Goal: Check status: Check status

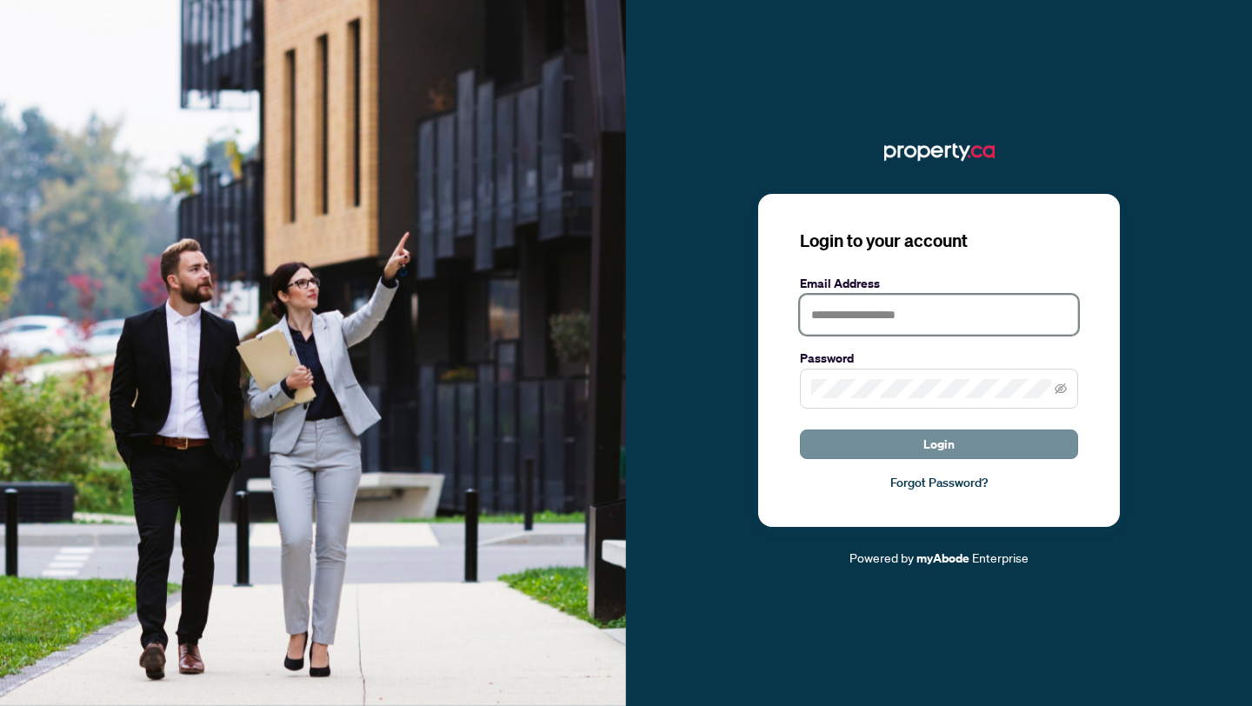
type input "**********"
click at [924, 451] on span "Login" at bounding box center [939, 444] width 31 height 28
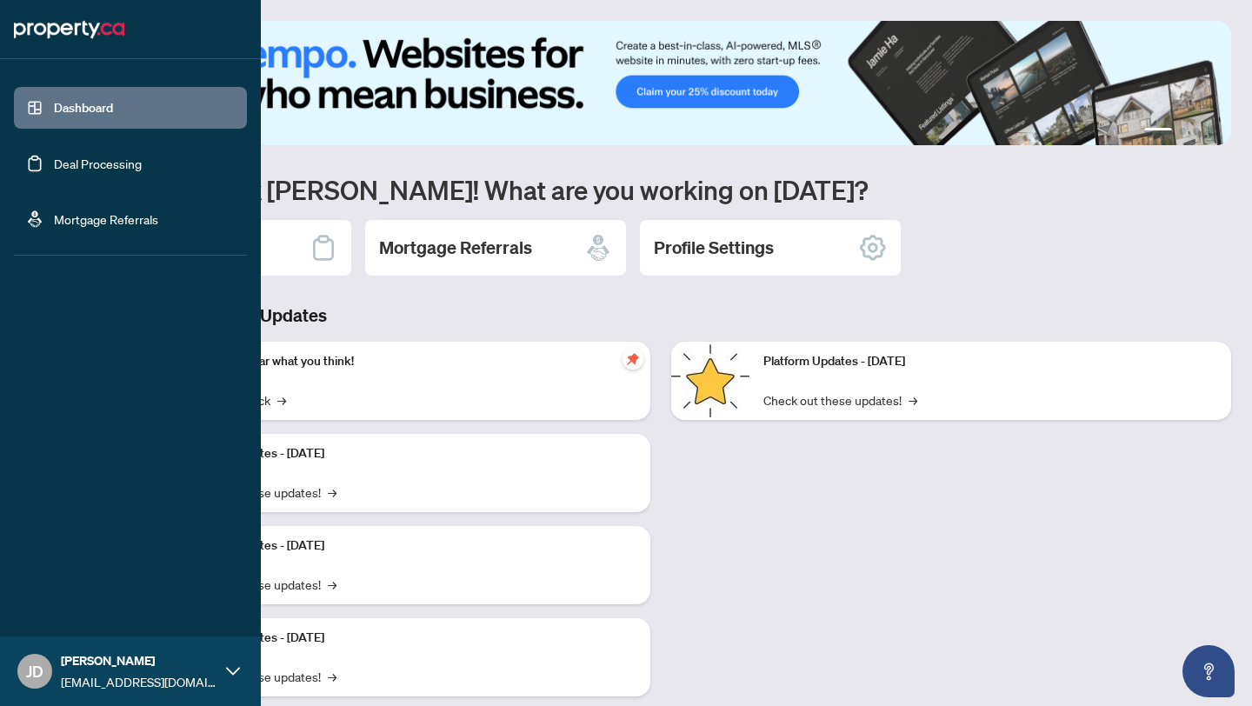
click at [91, 136] on ul "Dashboard Deal Processing Mortgage Referrals" at bounding box center [130, 163] width 233 height 153
click at [91, 171] on link "Deal Processing" at bounding box center [98, 164] width 88 height 16
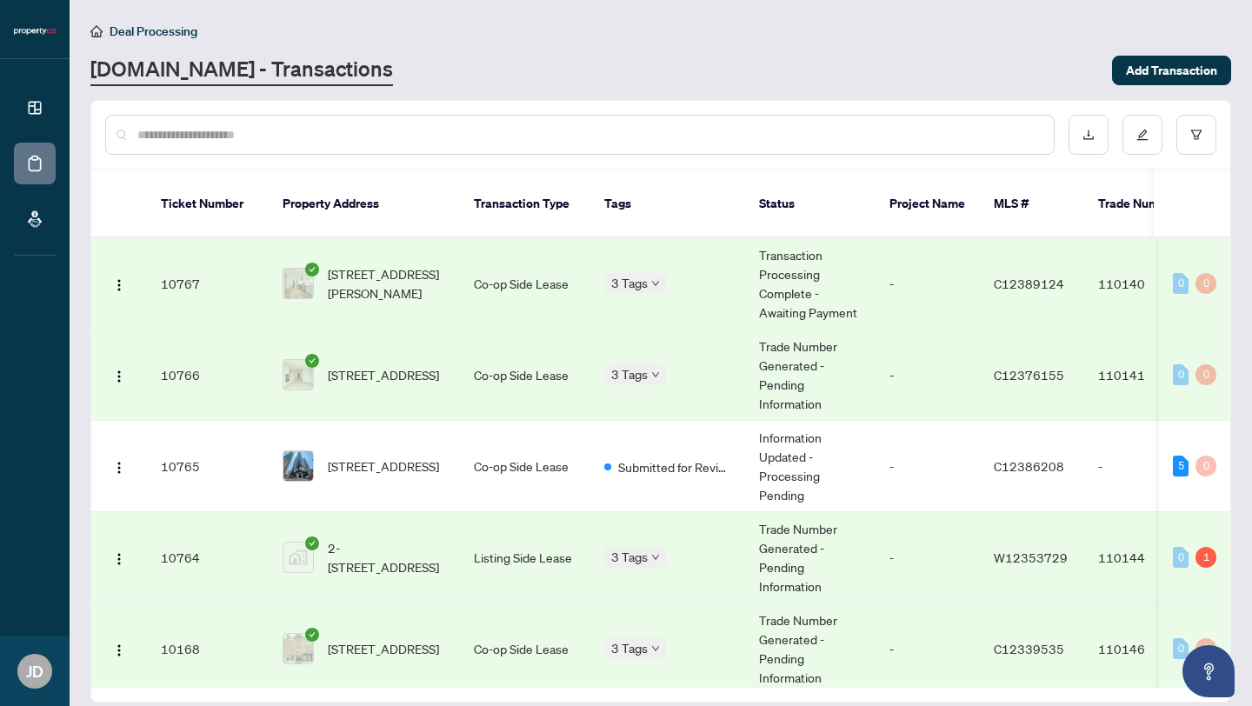
scroll to position [12, 0]
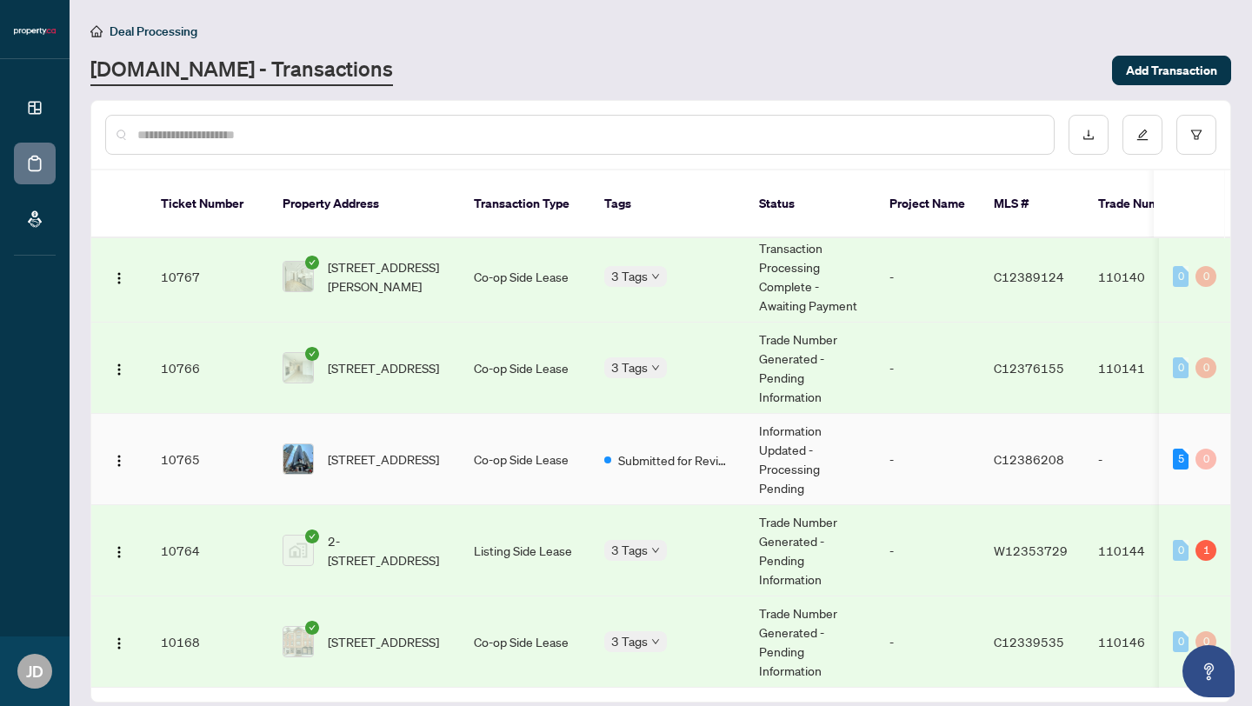
click at [745, 429] on td "Information Updated - Processing Pending" at bounding box center [810, 459] width 130 height 91
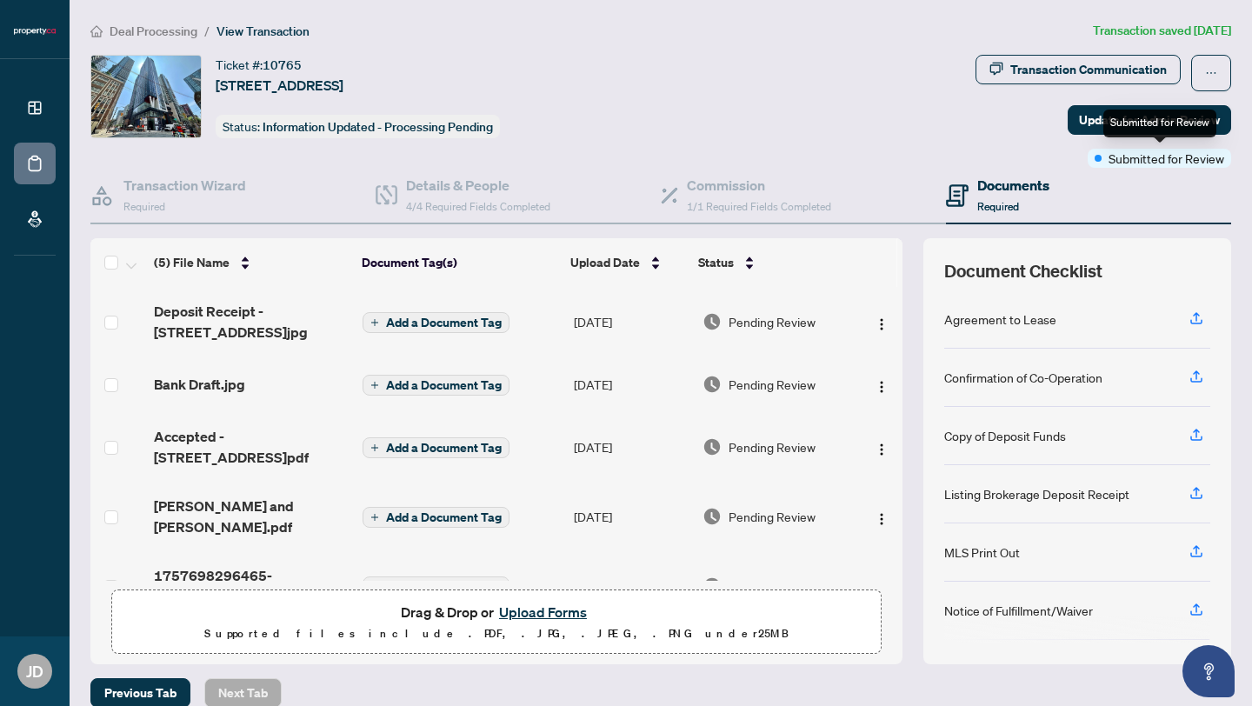
click at [1145, 154] on span "Submitted for Review" at bounding box center [1167, 158] width 116 height 19
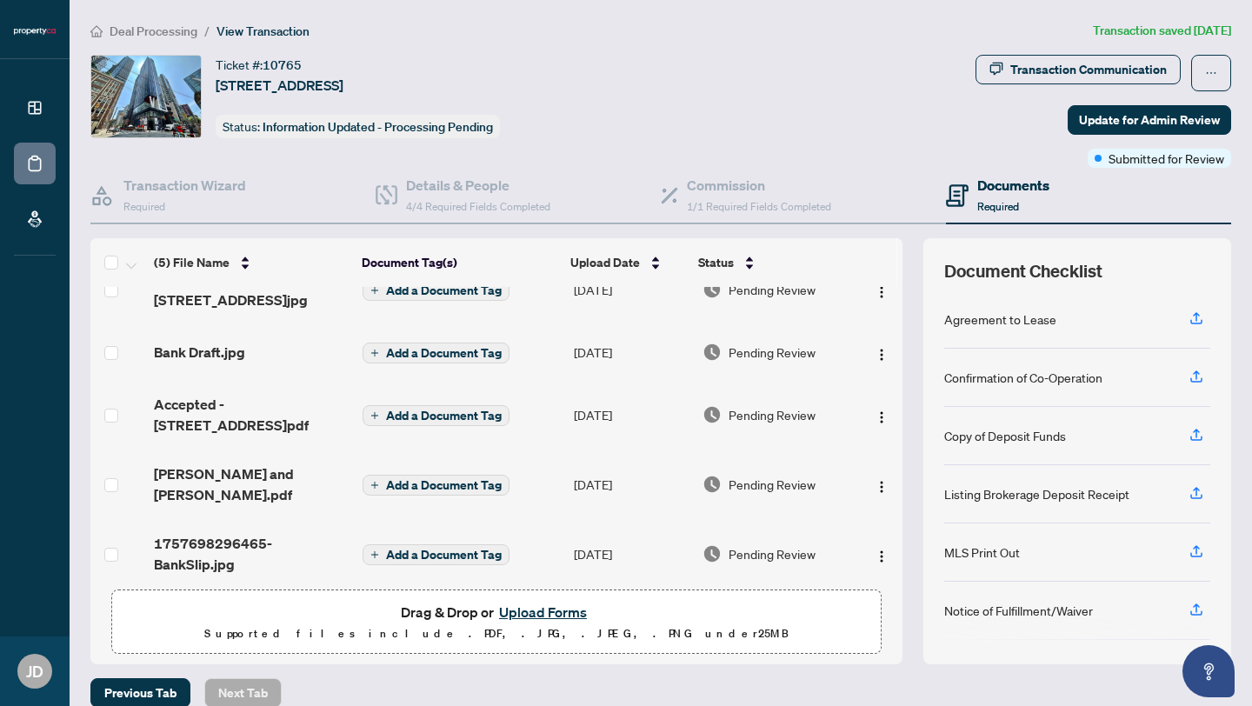
scroll to position [21, 0]
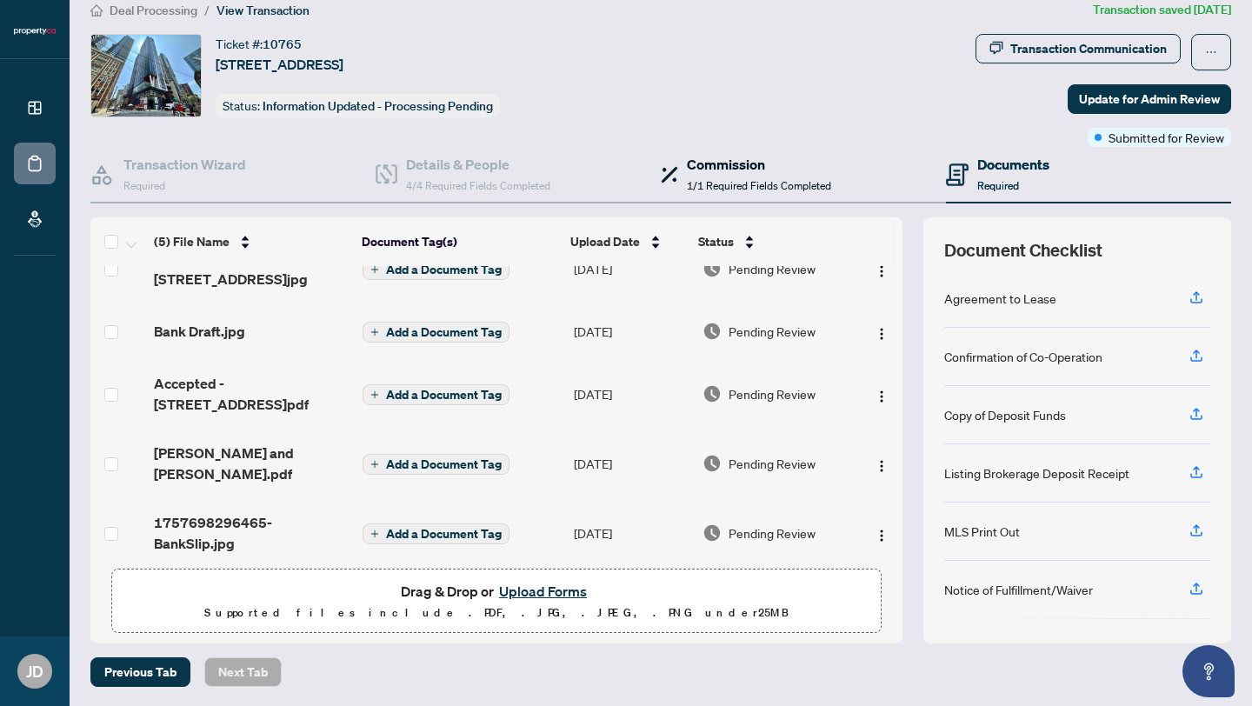
click at [794, 172] on h4 "Commission" at bounding box center [759, 164] width 144 height 21
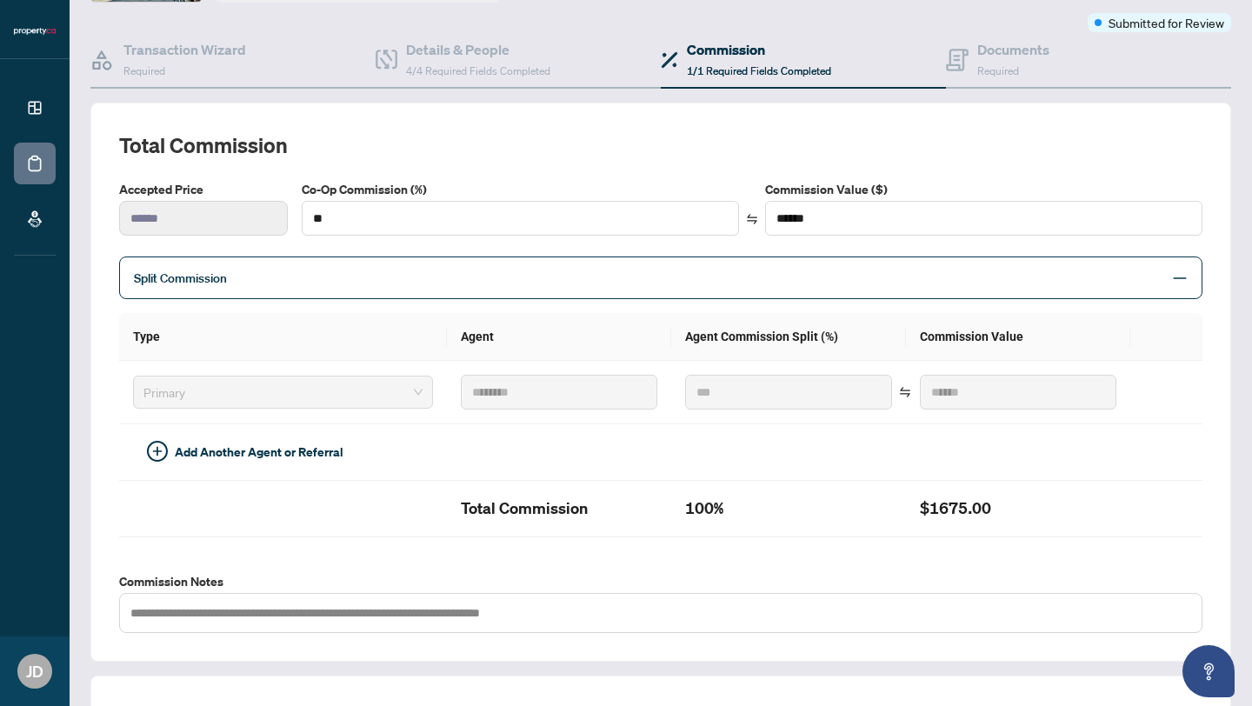
scroll to position [113, 0]
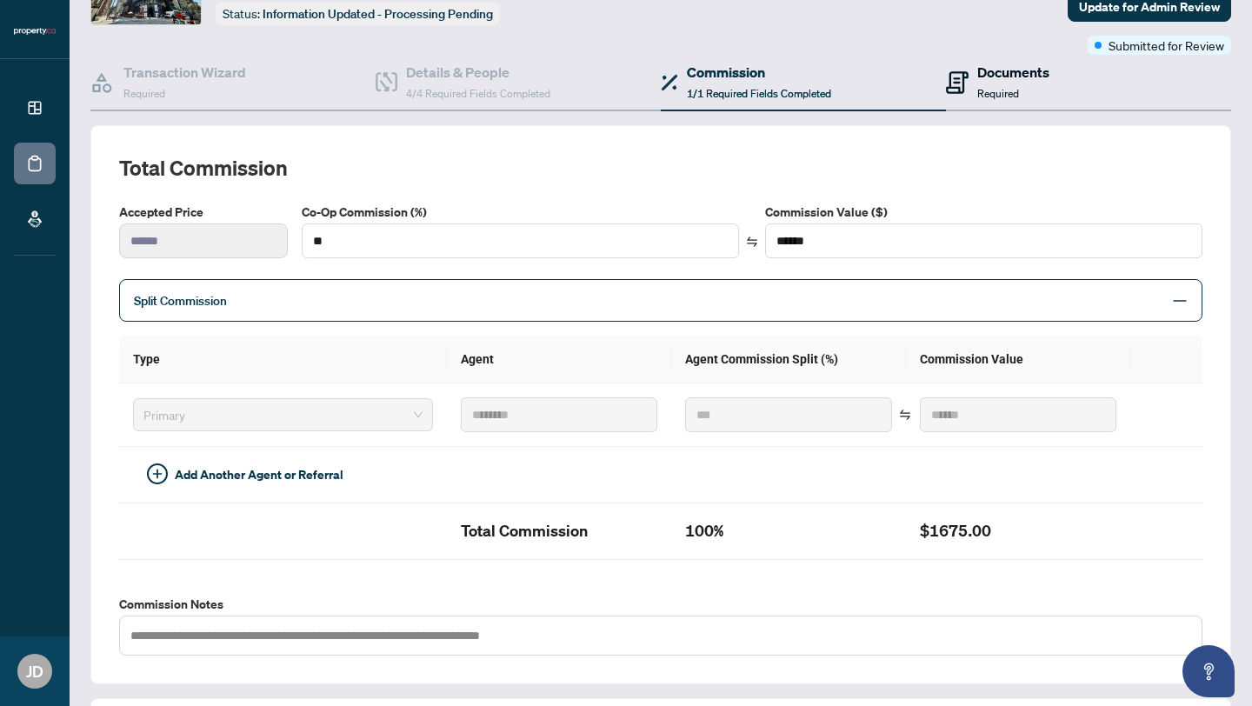
click at [980, 87] on span "Required" at bounding box center [998, 93] width 42 height 13
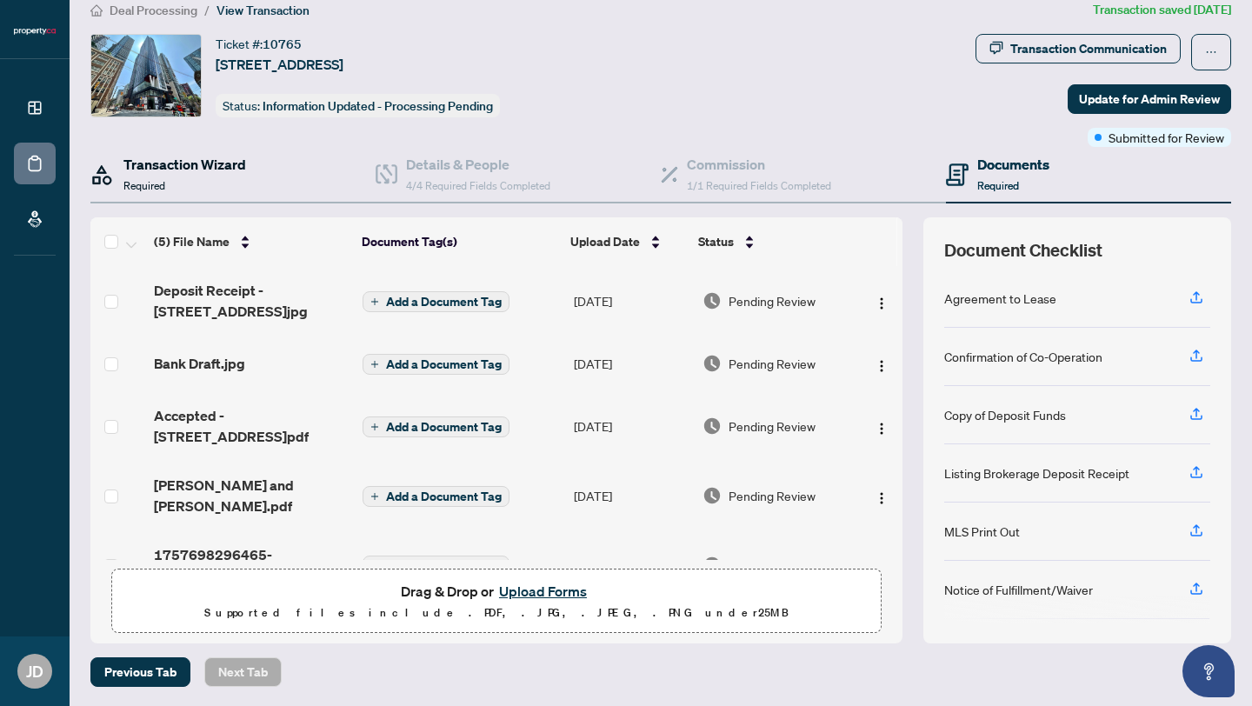
click at [165, 159] on h4 "Transaction Wizard" at bounding box center [184, 164] width 123 height 21
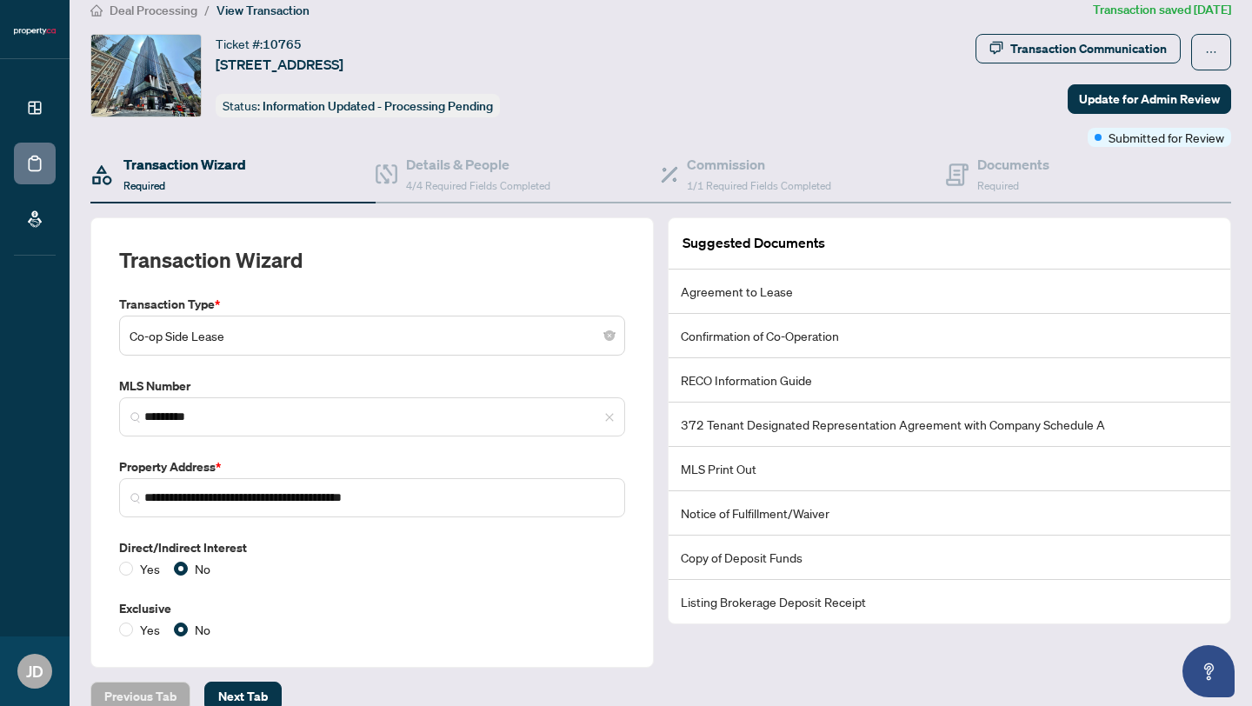
scroll to position [45, 0]
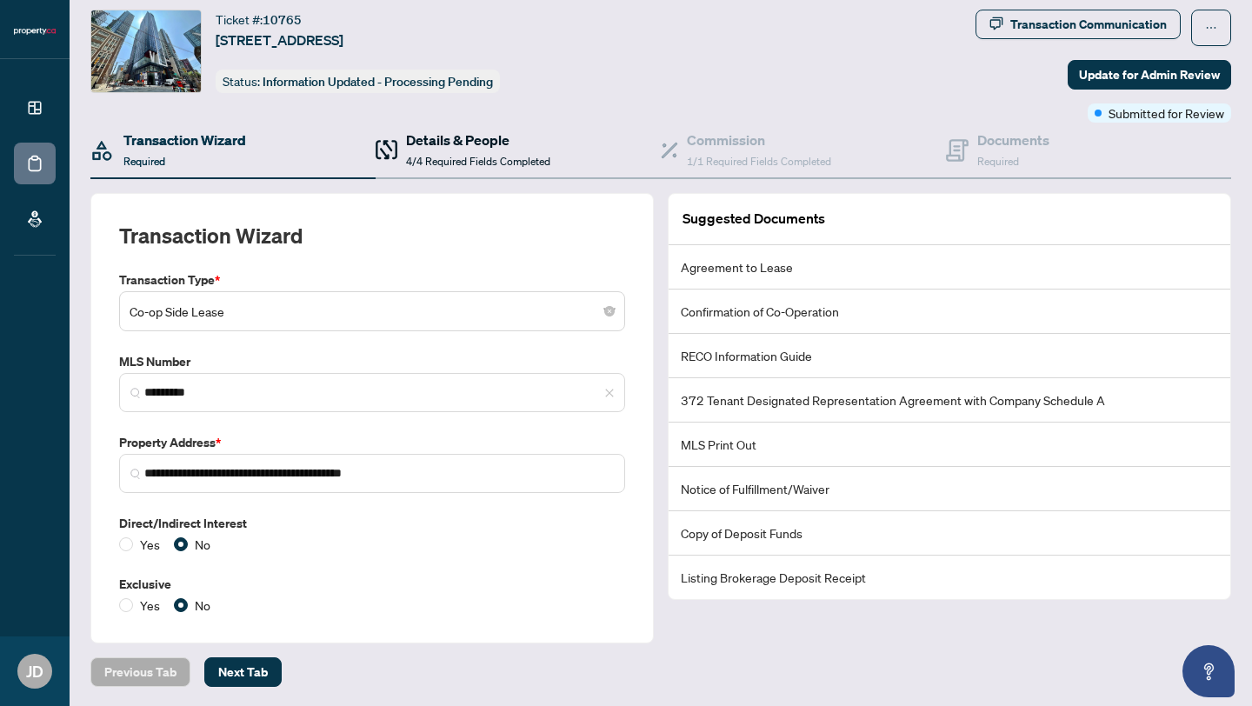
click at [474, 147] on h4 "Details & People" at bounding box center [478, 140] width 144 height 21
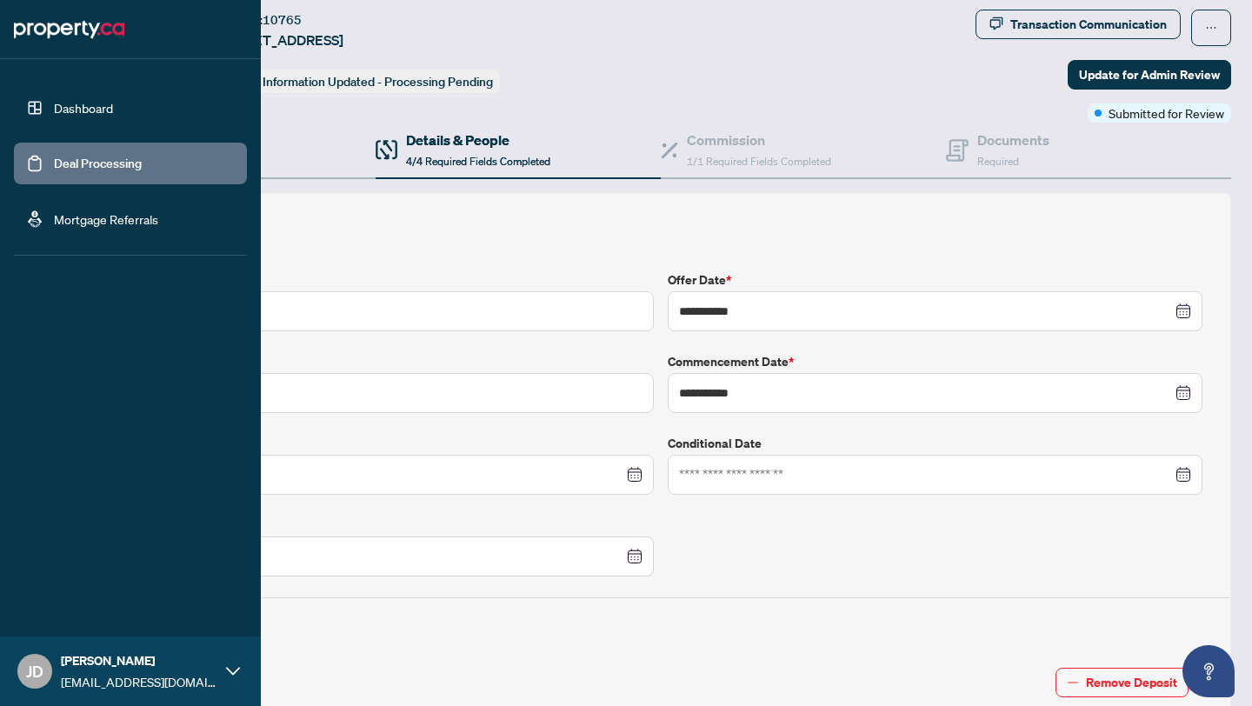
click at [54, 116] on link "Dashboard" at bounding box center [83, 108] width 59 height 16
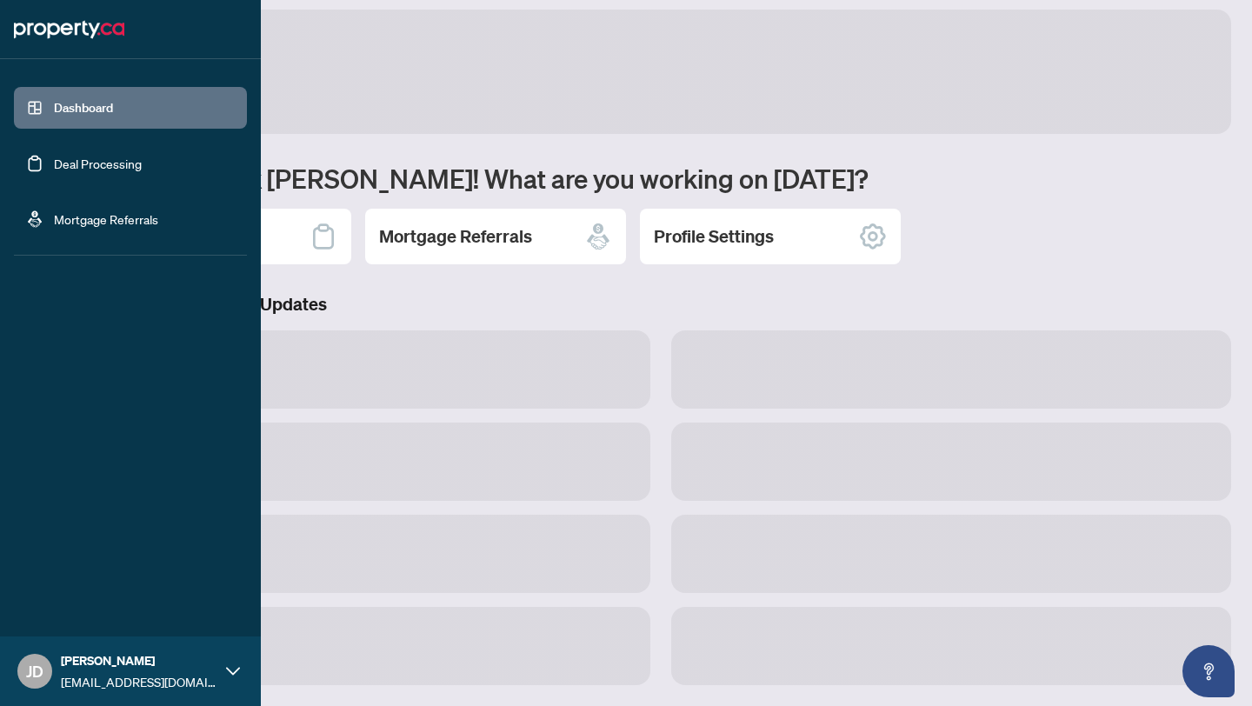
scroll to position [11, 0]
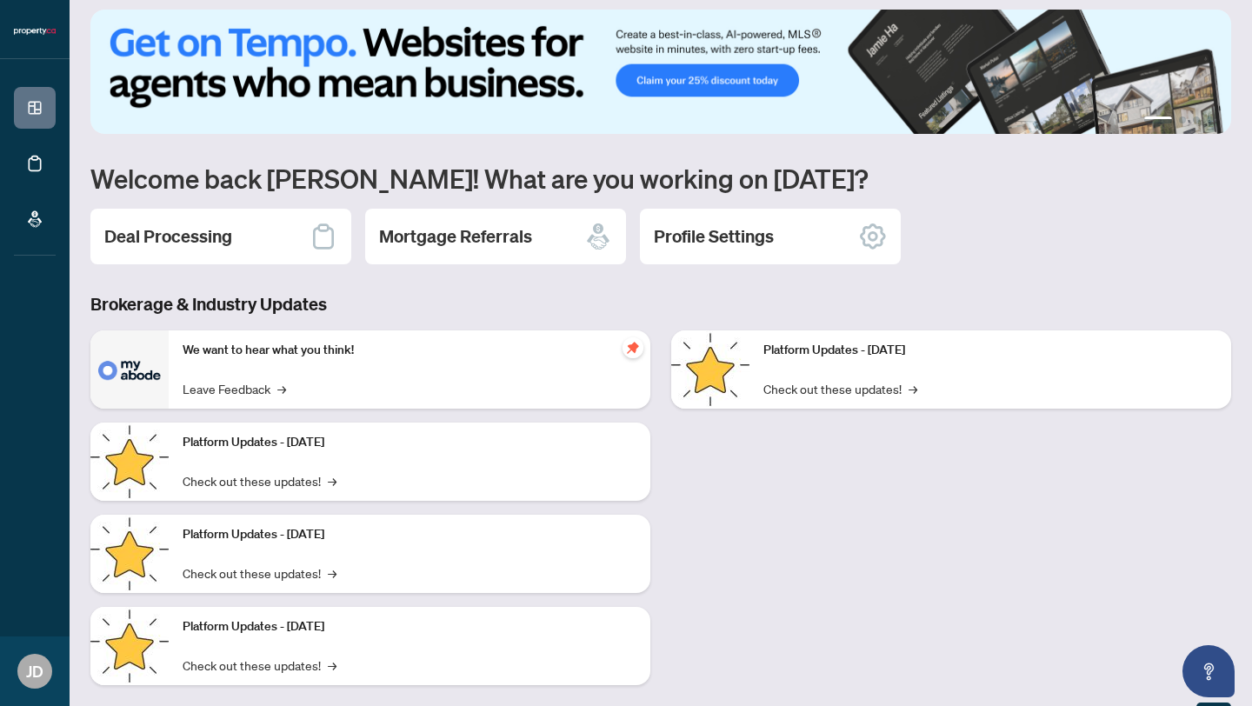
click at [837, 521] on div "Platform Updates - [DATE] Check out these updates! →" at bounding box center [951, 514] width 581 height 369
